Goal: Task Accomplishment & Management: Complete application form

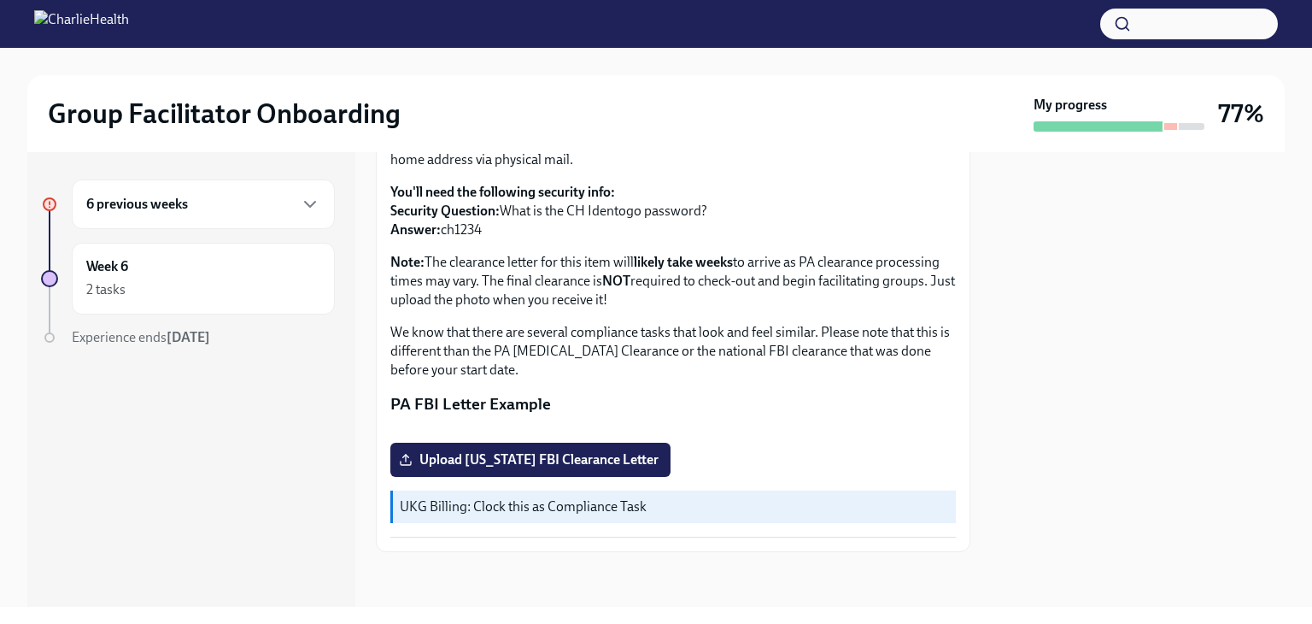
scroll to position [299, 0]
click at [609, 477] on label "Upload [US_STATE] FBI Clearance Letter" at bounding box center [530, 460] width 280 height 34
click at [0, 0] on input "Upload [US_STATE] FBI Clearance Letter" at bounding box center [0, 0] width 0 height 0
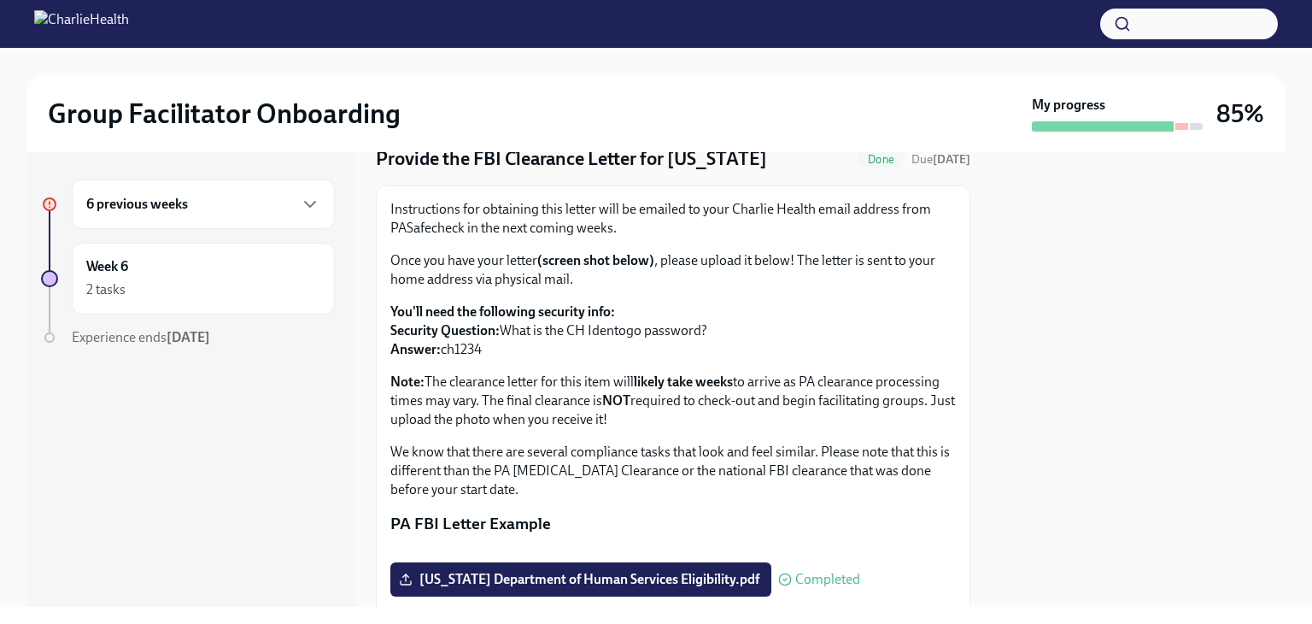
scroll to position [0, 0]
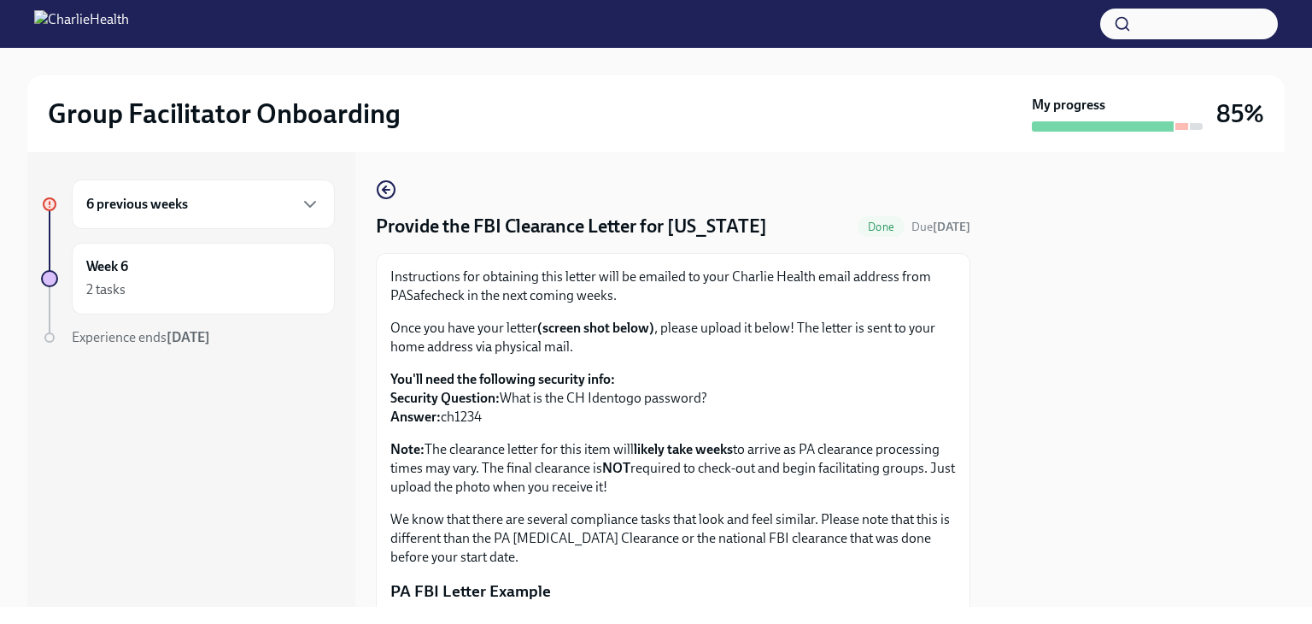
click at [267, 208] on div "6 previous weeks" at bounding box center [203, 204] width 234 height 21
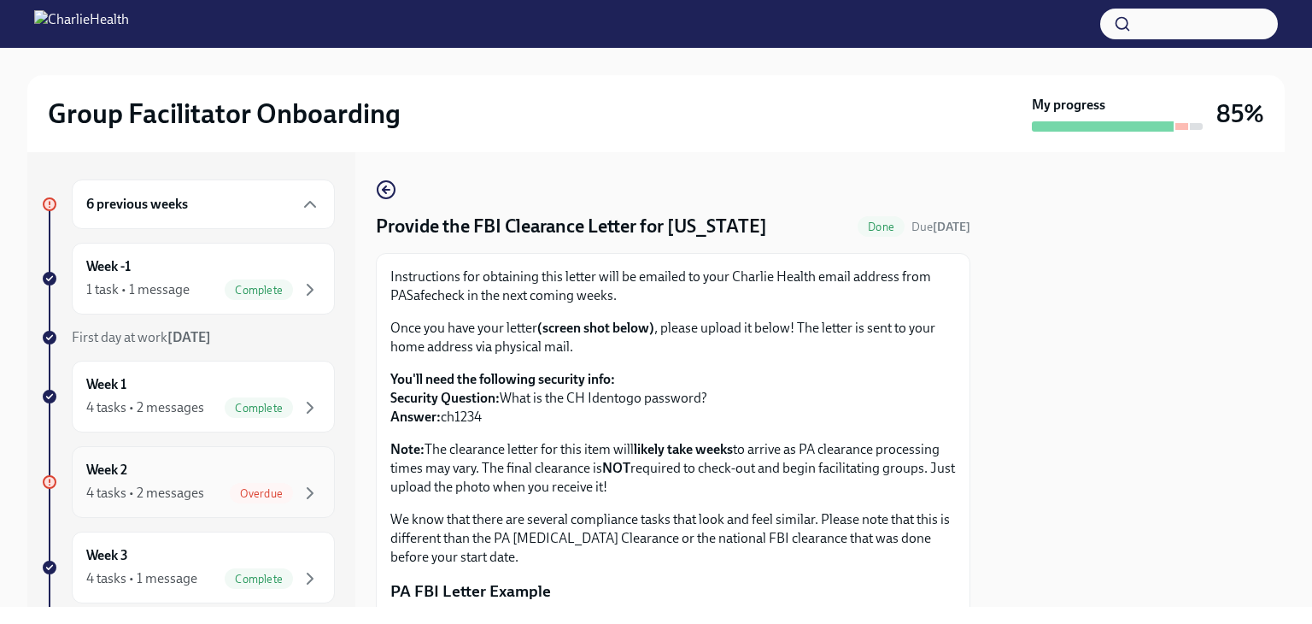
click at [255, 489] on span "Overdue" at bounding box center [261, 493] width 63 height 13
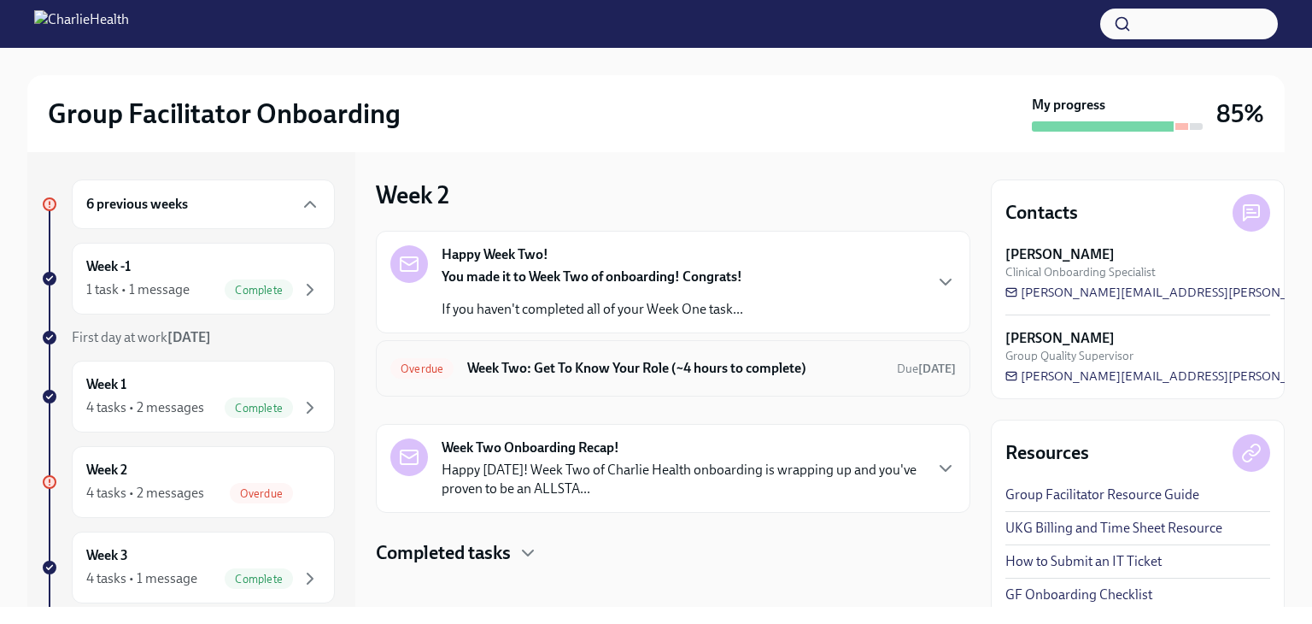
click at [621, 376] on h6 "Week Two: Get To Know Your Role (~4 hours to complete)" at bounding box center [675, 368] width 416 height 19
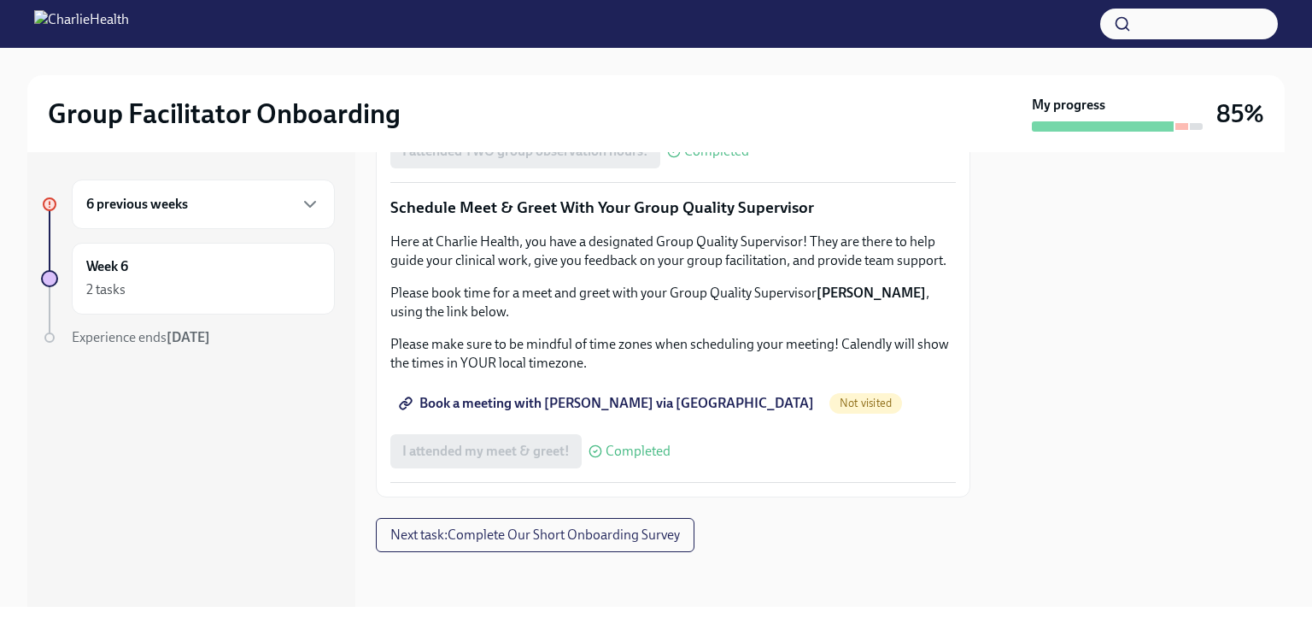
scroll to position [1709, 0]
